Goal: Task Accomplishment & Management: Use online tool/utility

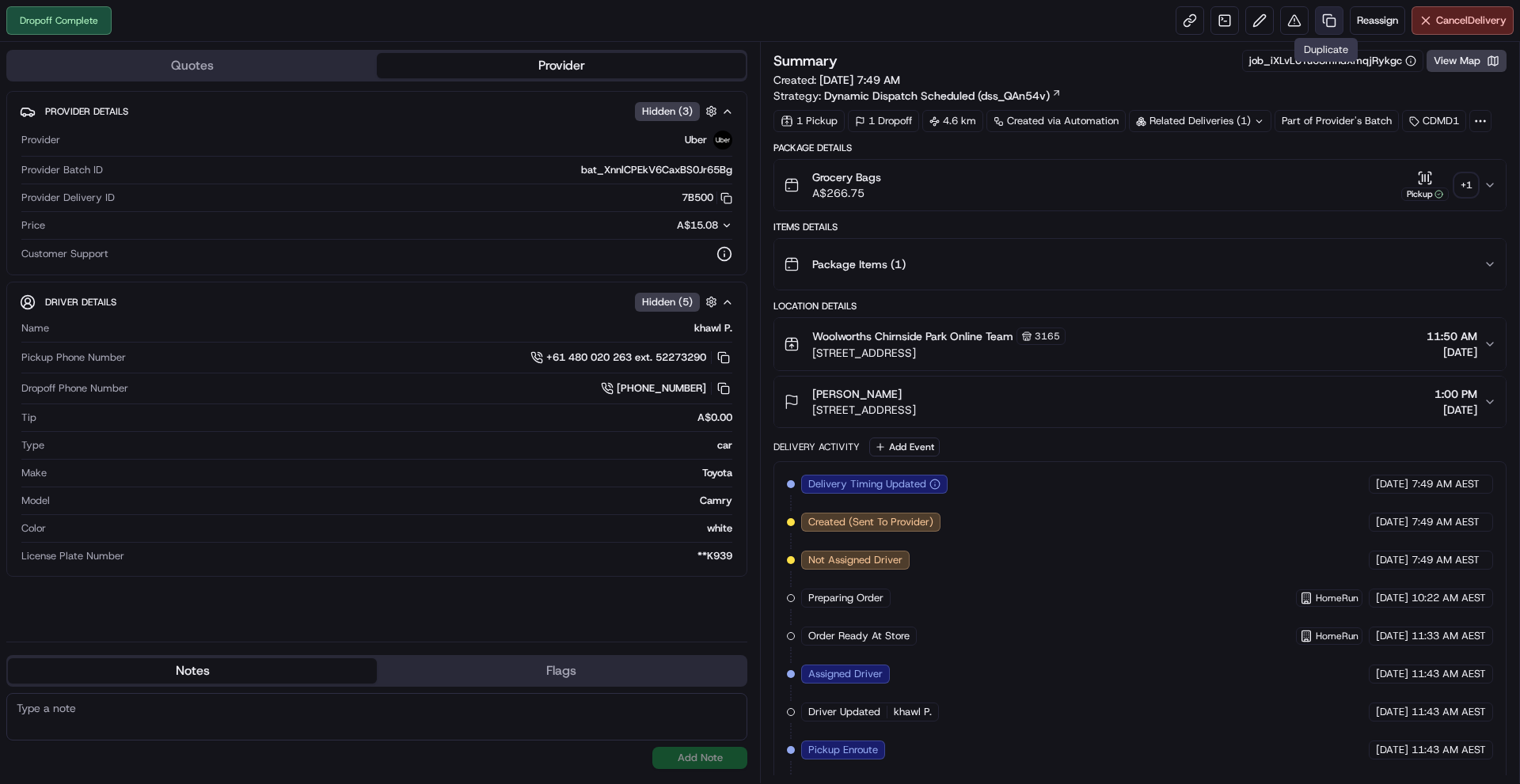
click at [1335, 19] on link at bounding box center [1329, 21] width 29 height 29
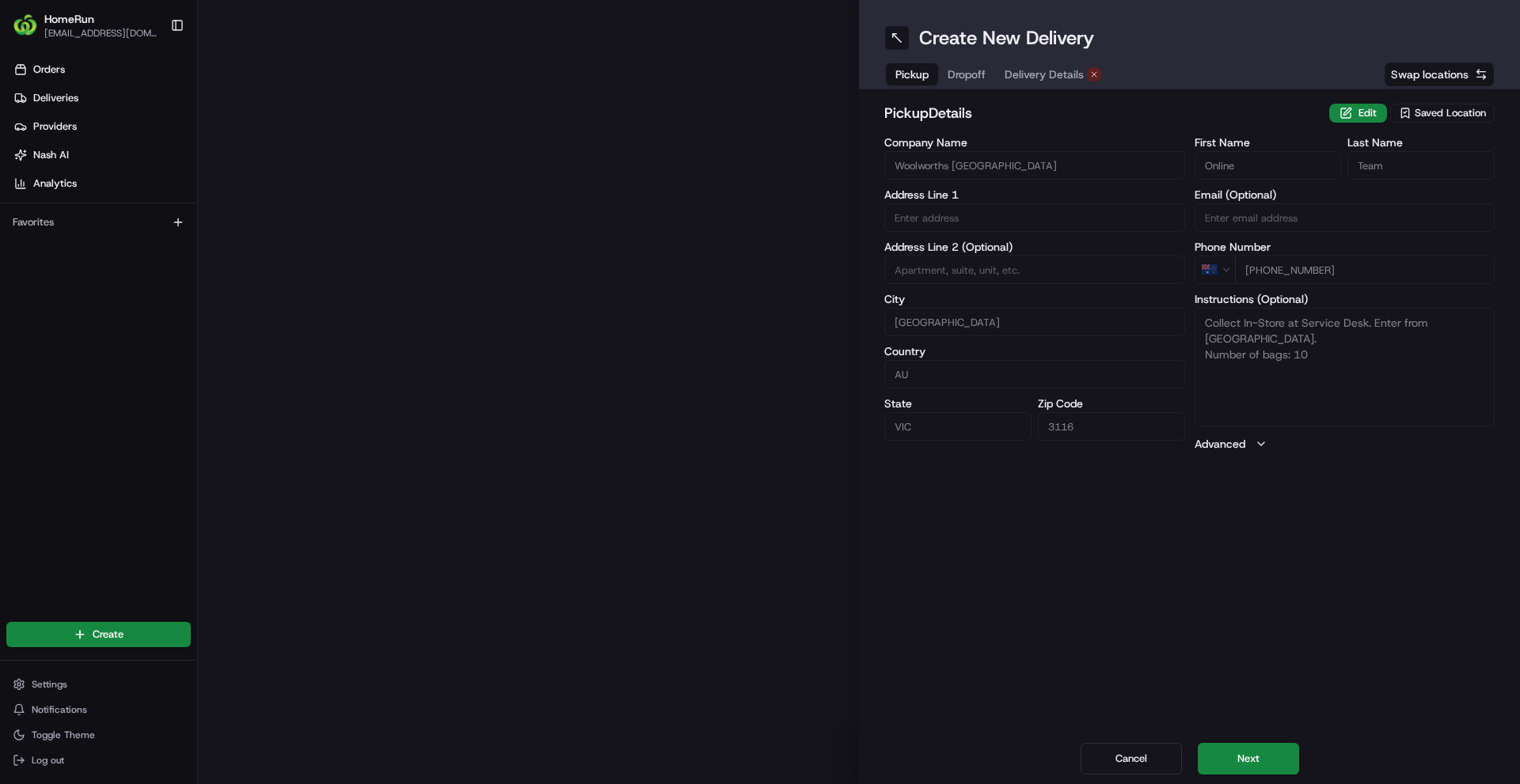
type input "[STREET_ADDRESS]"
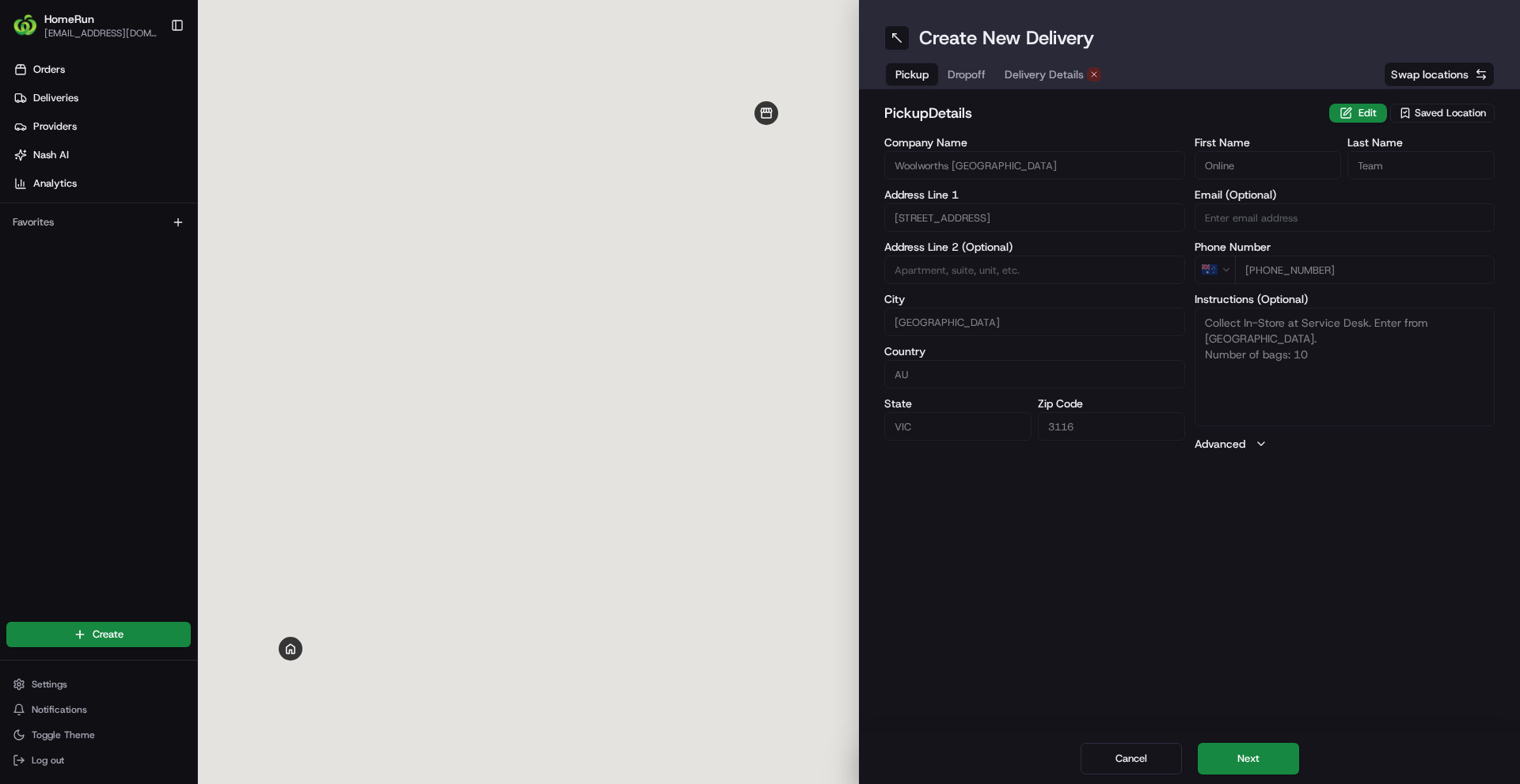
click at [1076, 74] on span "Delivery Details" at bounding box center [1045, 74] width 79 height 16
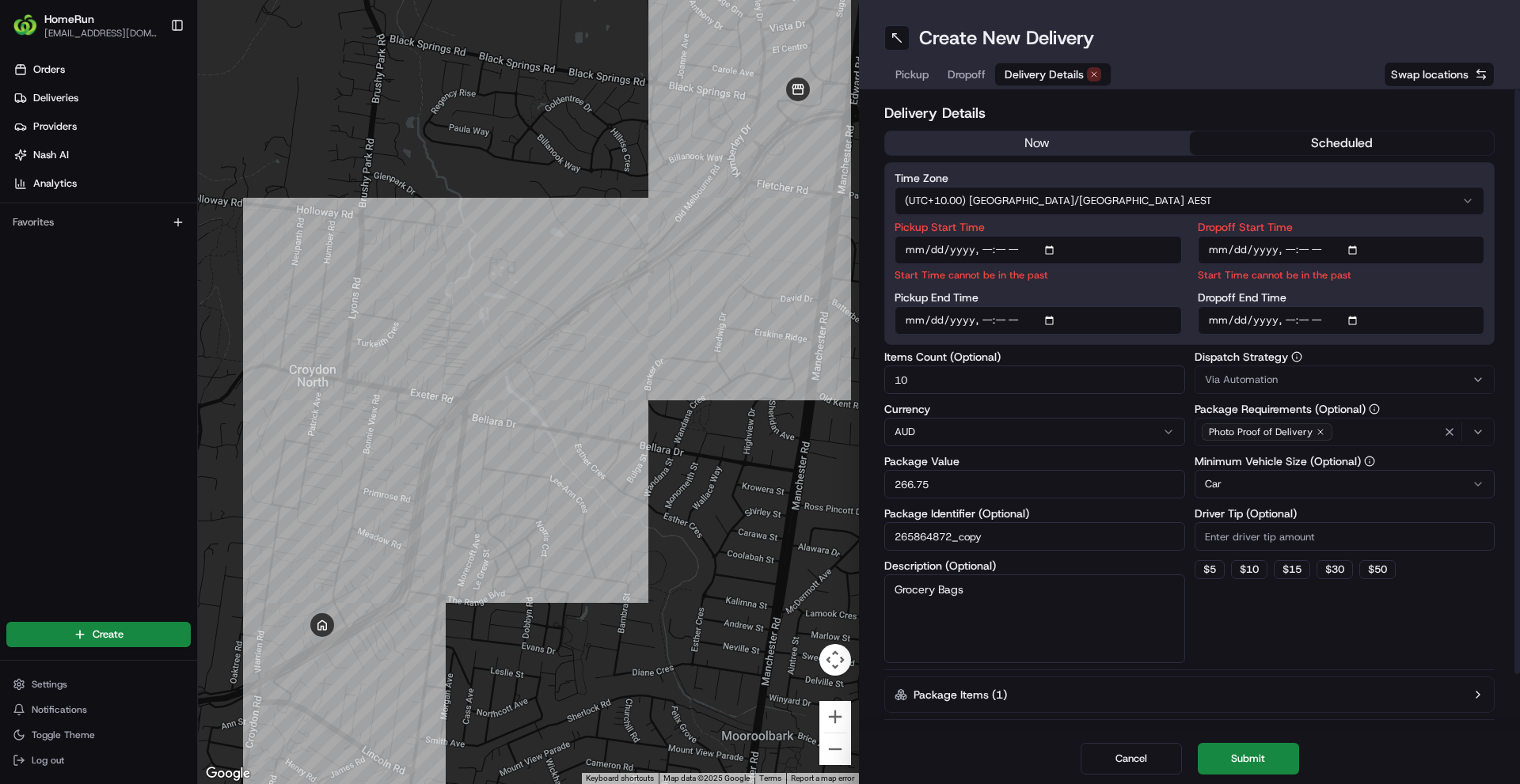
click at [986, 253] on input "Pickup Start Time" at bounding box center [1038, 250] width 287 height 29
click at [1126, 745] on button "Cancel" at bounding box center [1132, 759] width 101 height 32
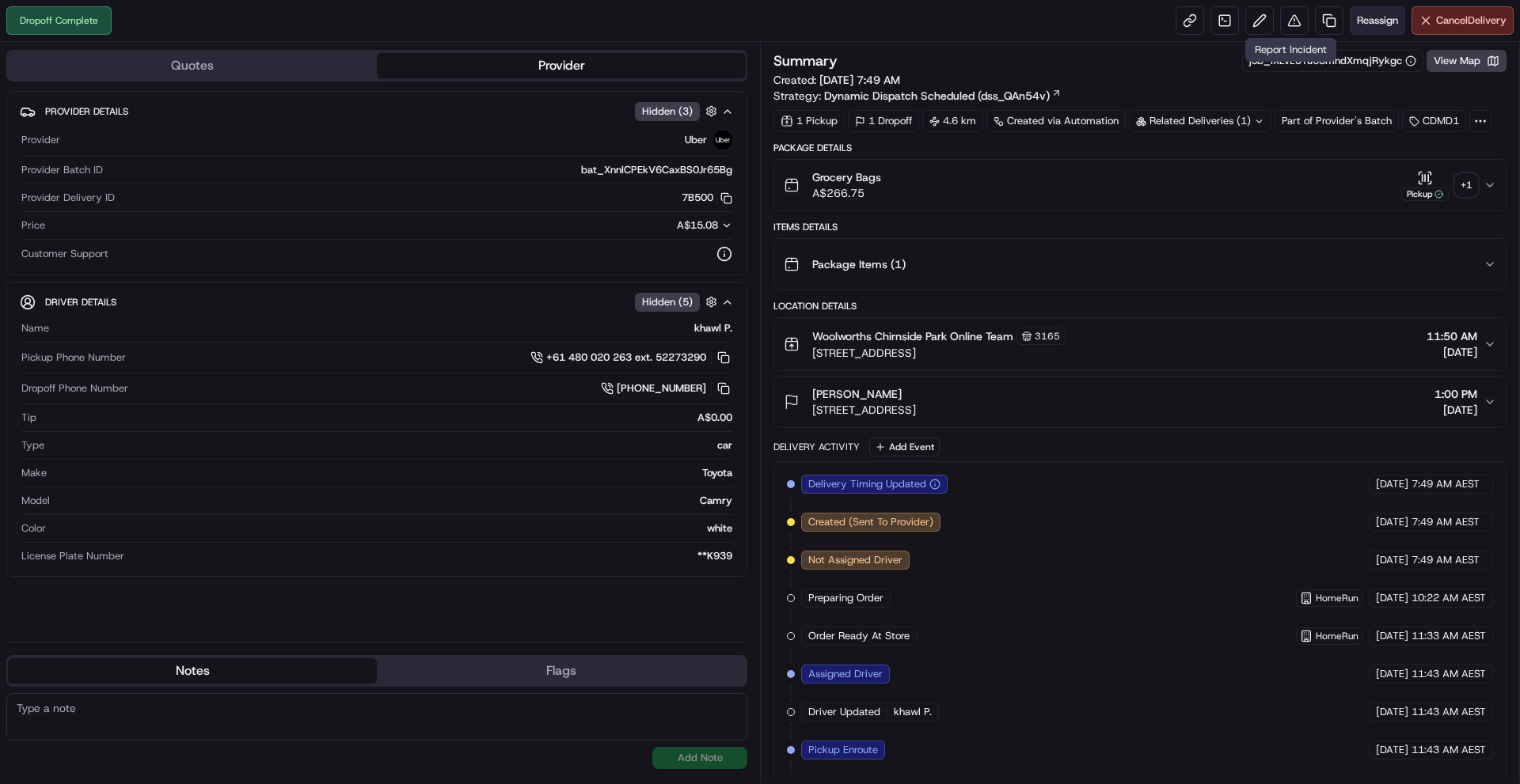
click at [1365, 27] on button "Reassign" at bounding box center [1377, 21] width 56 height 29
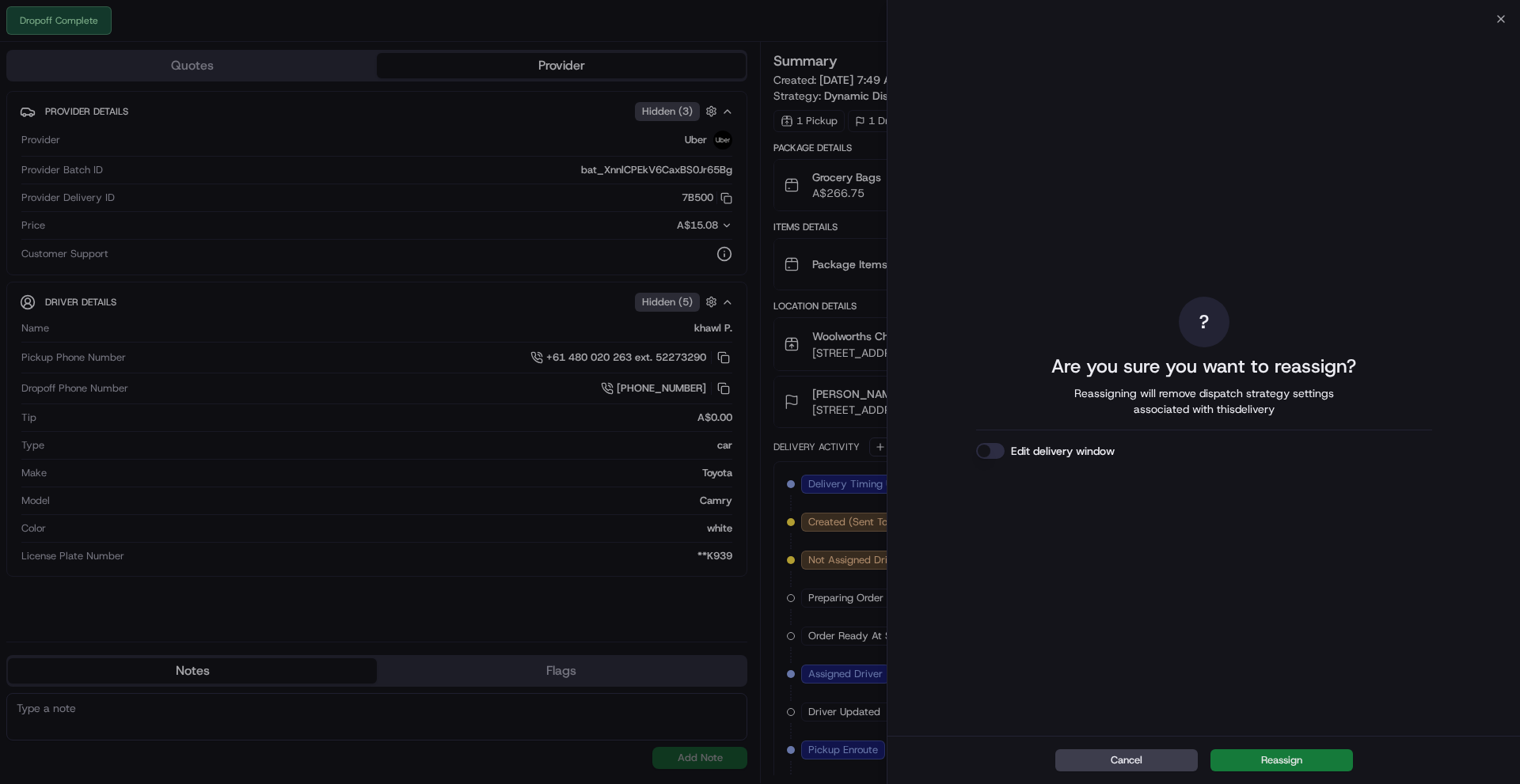
click at [1255, 753] on button "Reassign" at bounding box center [1281, 760] width 143 height 22
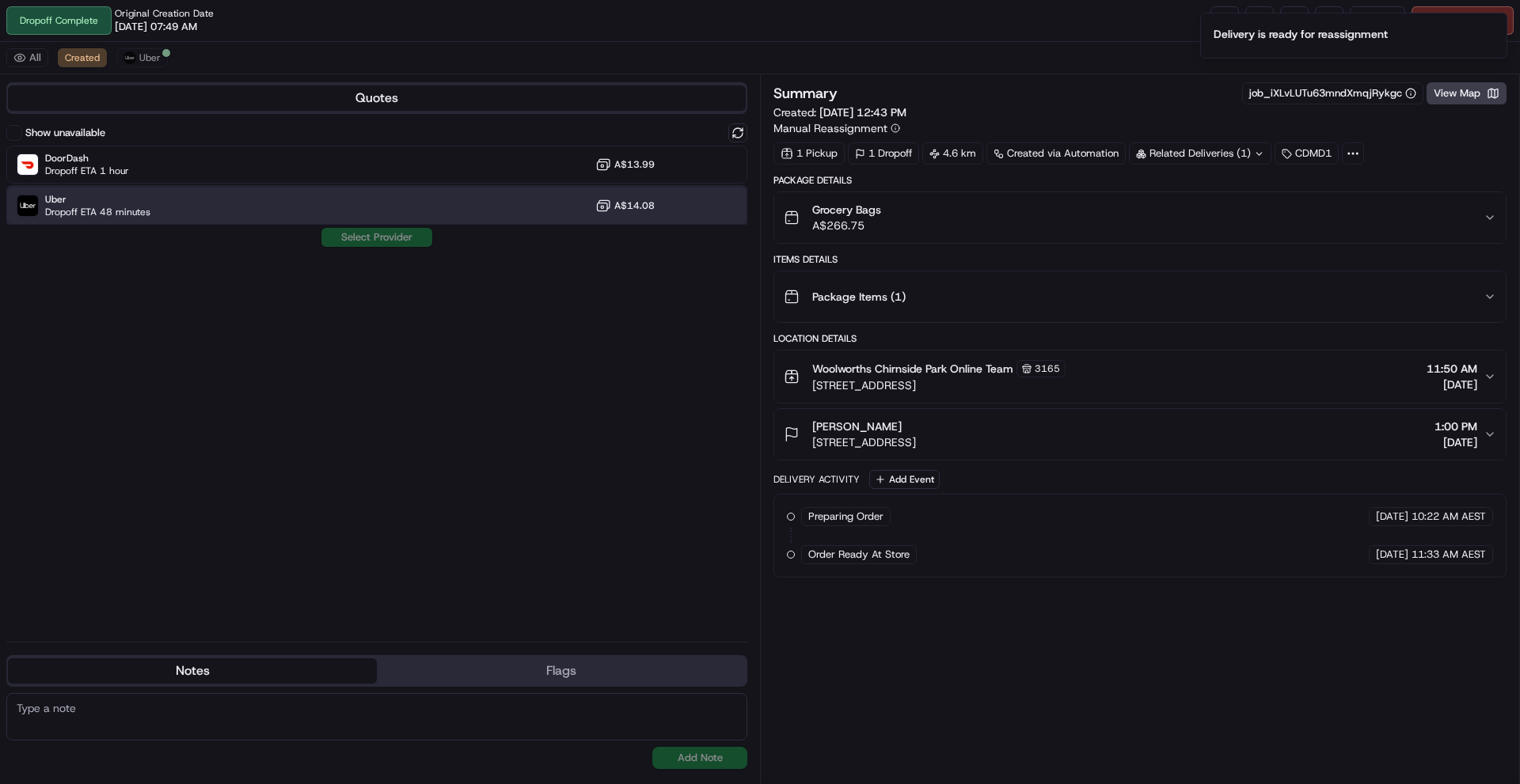
click at [230, 202] on div "Uber Dropoff ETA 48 minutes A$14.08" at bounding box center [377, 205] width 741 height 38
click at [394, 241] on button "Assign Provider" at bounding box center [377, 237] width 112 height 19
